Goal: Transaction & Acquisition: Purchase product/service

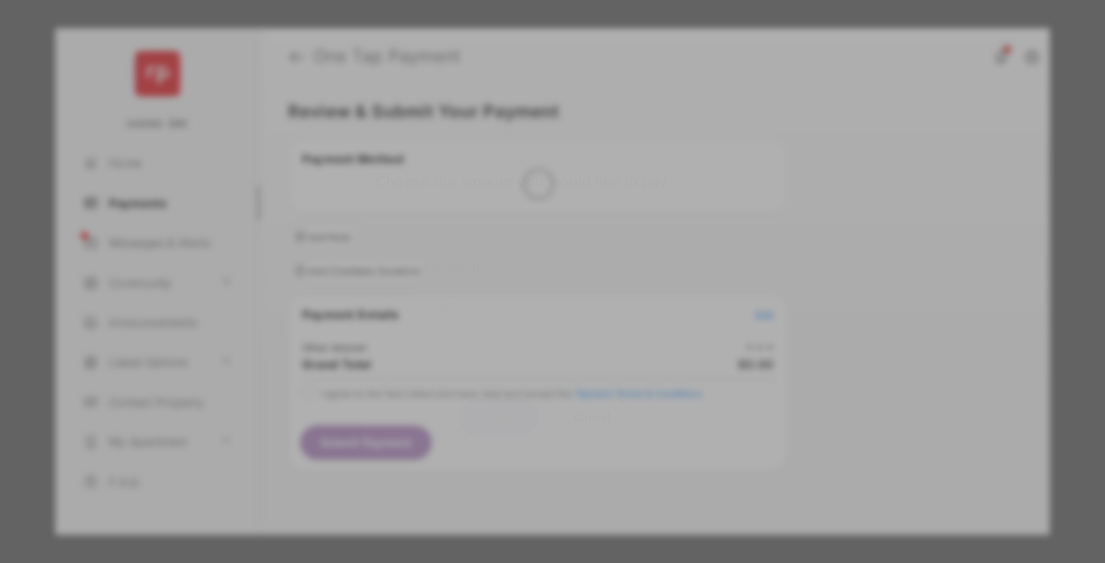
click at [523, 254] on div "Other Amount" at bounding box center [523, 266] width 256 height 27
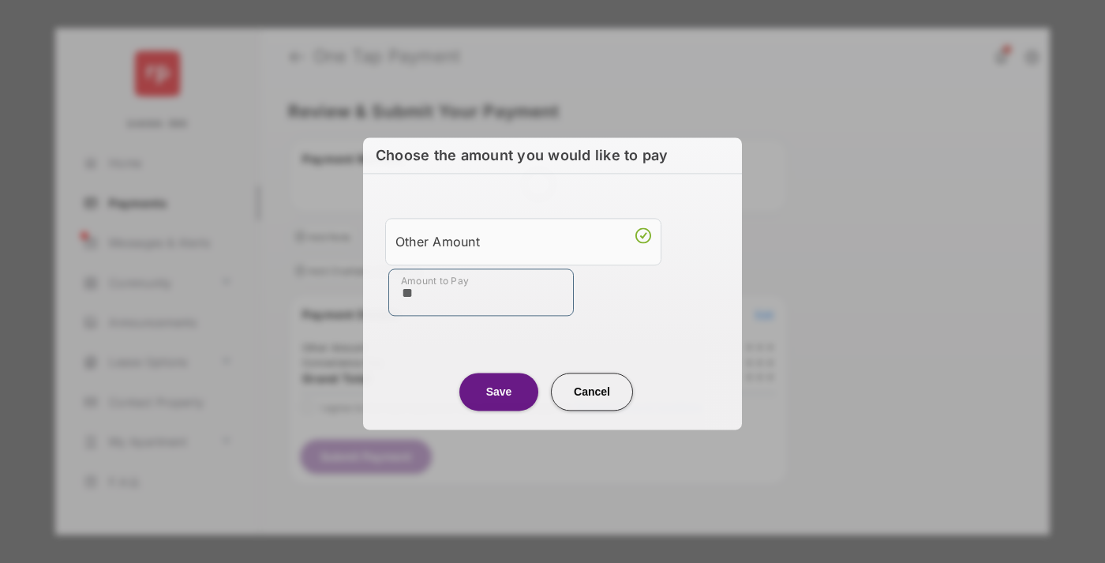
type input "**"
click at [499, 390] on button "Save" at bounding box center [498, 391] width 79 height 38
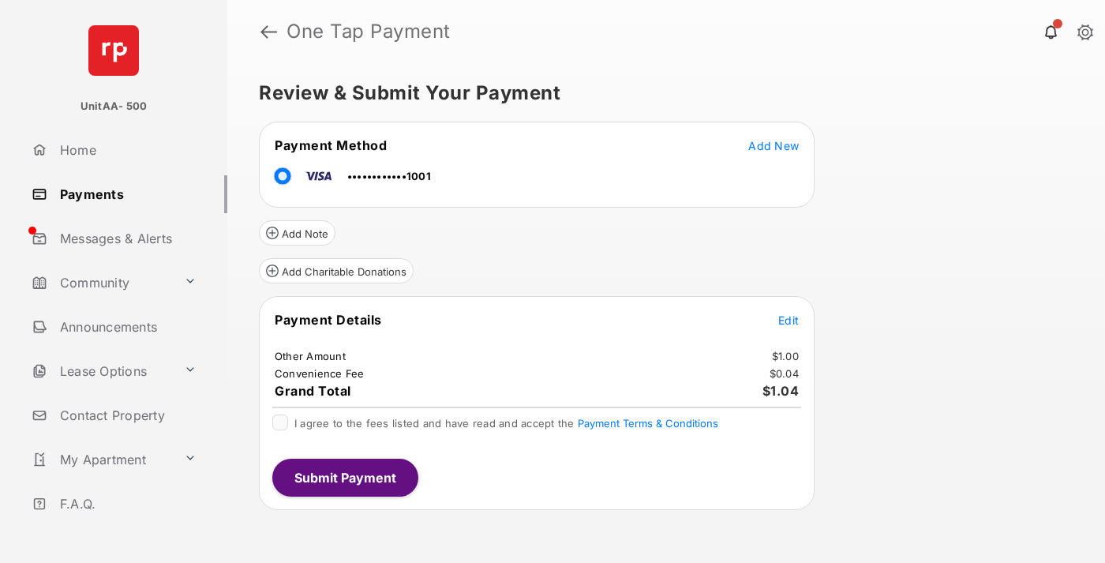
click at [788, 320] on span "Edit" at bounding box center [788, 319] width 21 height 13
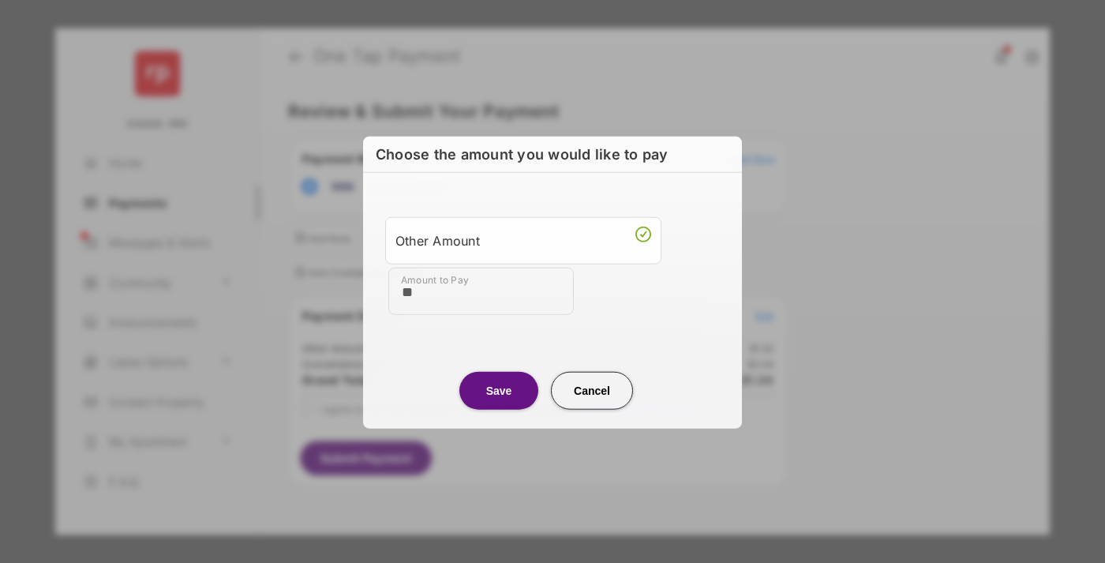
click at [499, 389] on button "Save" at bounding box center [498, 390] width 79 height 38
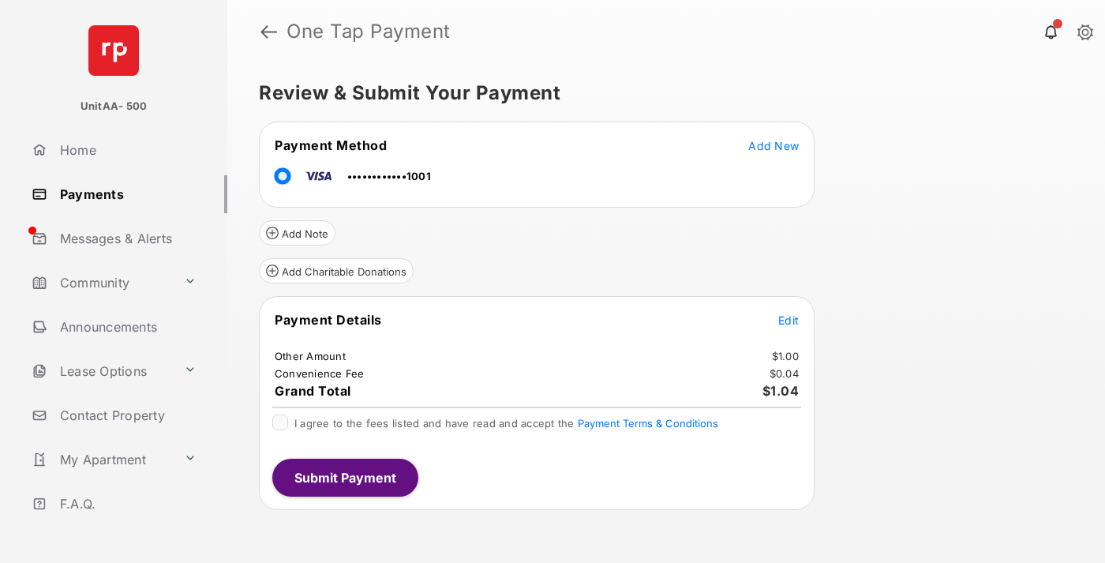
click at [344, 477] on button "Submit Payment" at bounding box center [345, 477] width 146 height 38
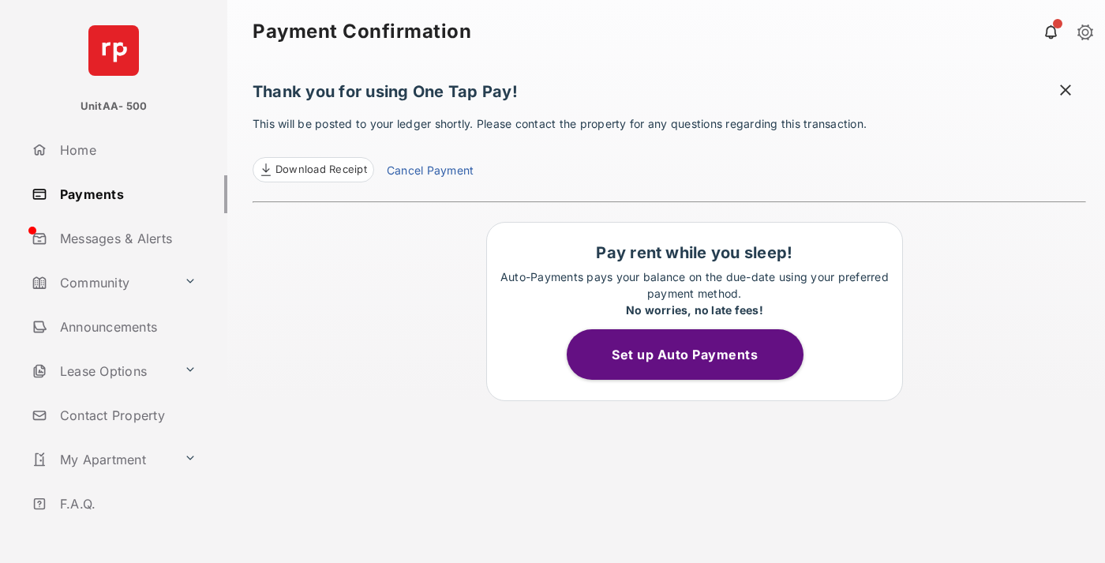
click at [123, 193] on link "Payments" at bounding box center [126, 194] width 202 height 38
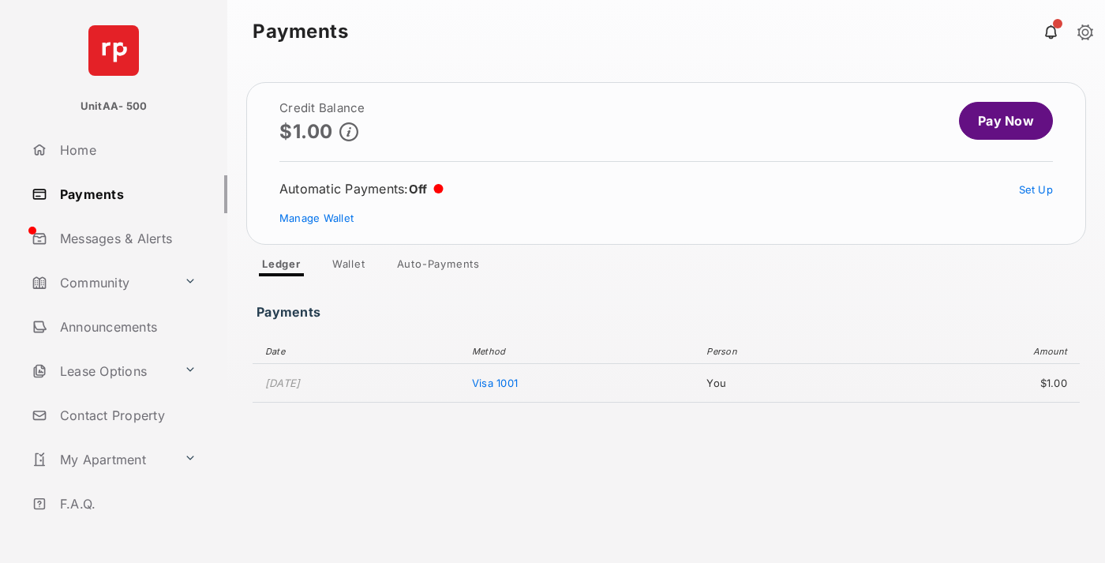
click at [999, 121] on link "Pay Now" at bounding box center [1006, 121] width 94 height 38
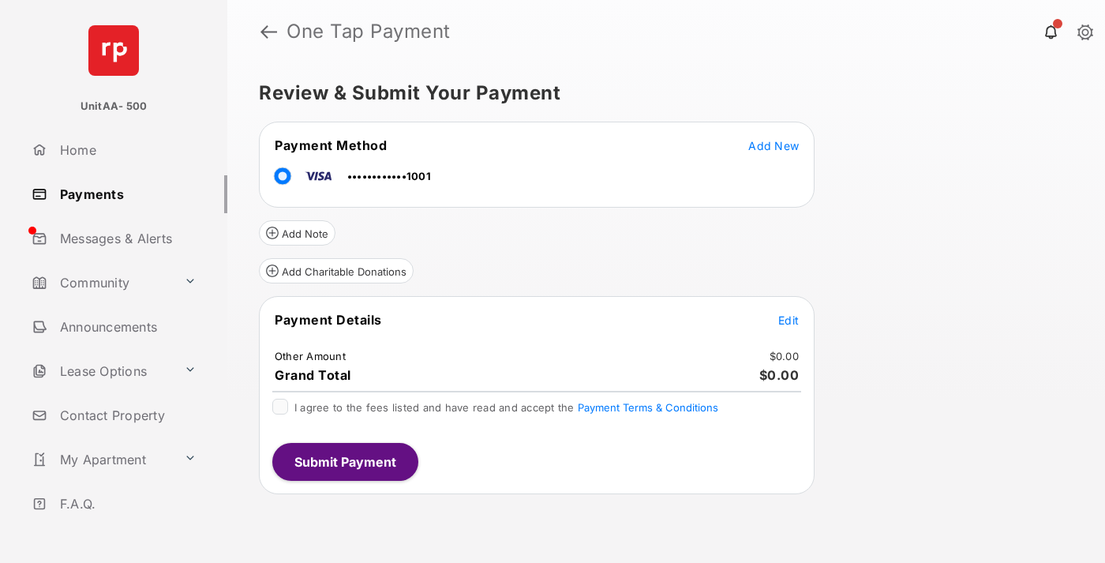
click at [788, 320] on span "Edit" at bounding box center [788, 319] width 21 height 13
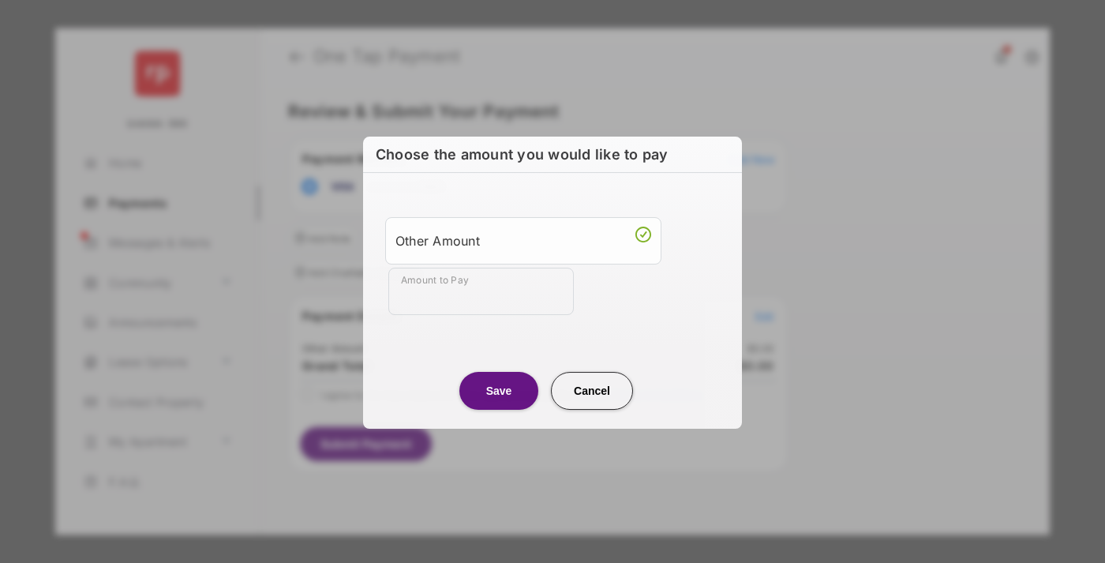
click at [523, 239] on div "Other Amount" at bounding box center [523, 240] width 256 height 27
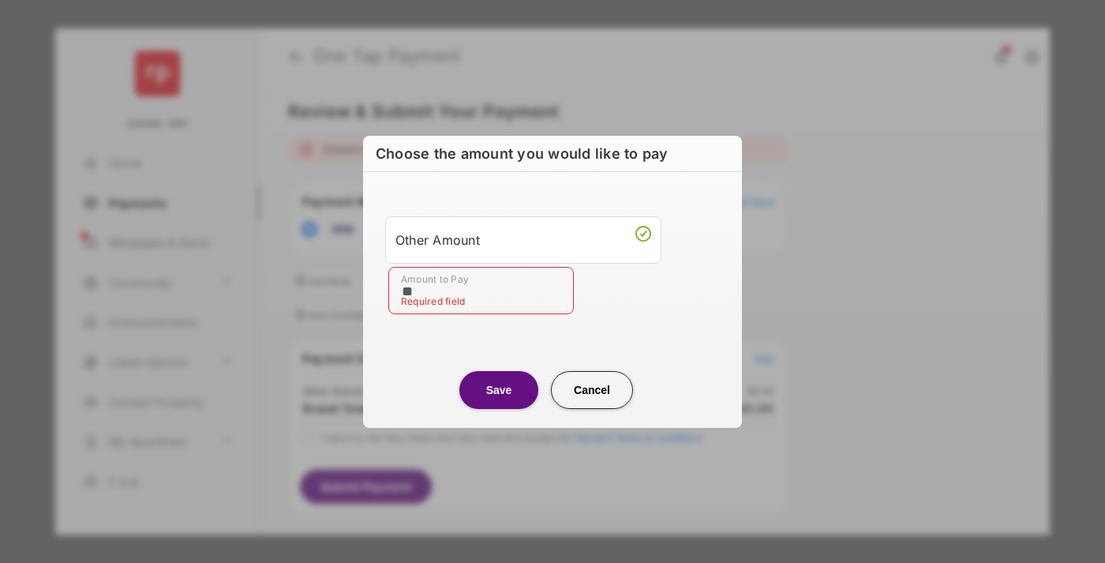
type input "**"
click at [499, 389] on button "Save" at bounding box center [498, 390] width 79 height 38
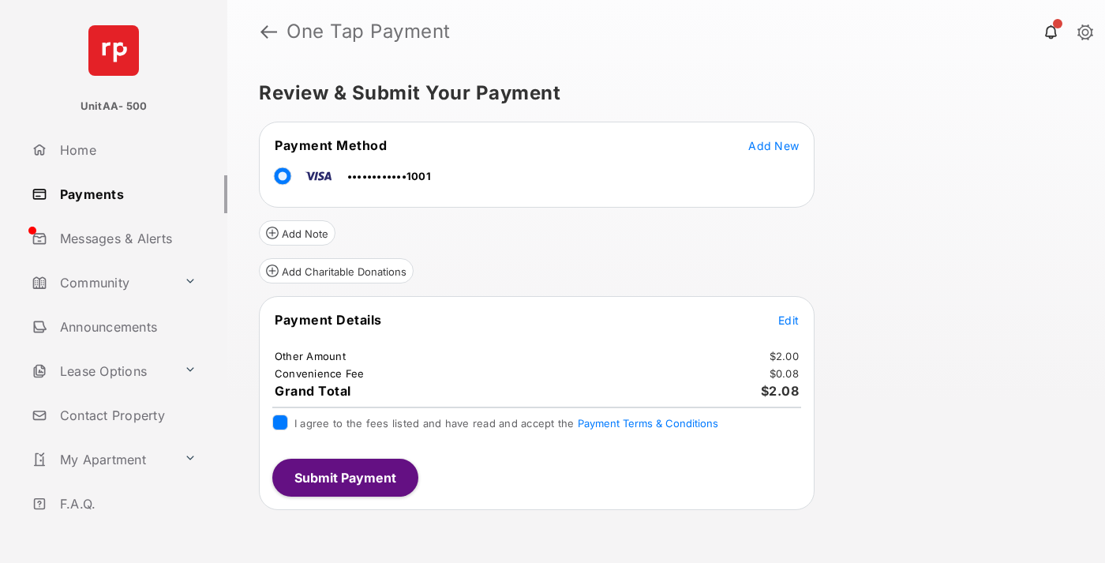
click at [344, 477] on button "Submit Payment" at bounding box center [345, 477] width 146 height 38
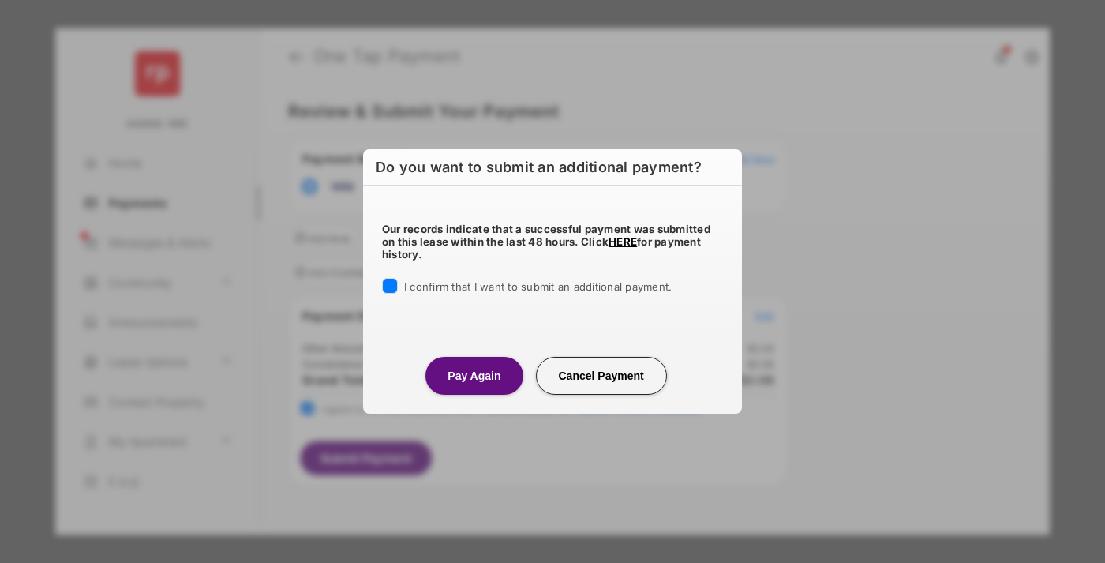
click at [473, 375] on button "Pay Again" at bounding box center [473, 376] width 97 height 38
